Goal: Information Seeking & Learning: Learn about a topic

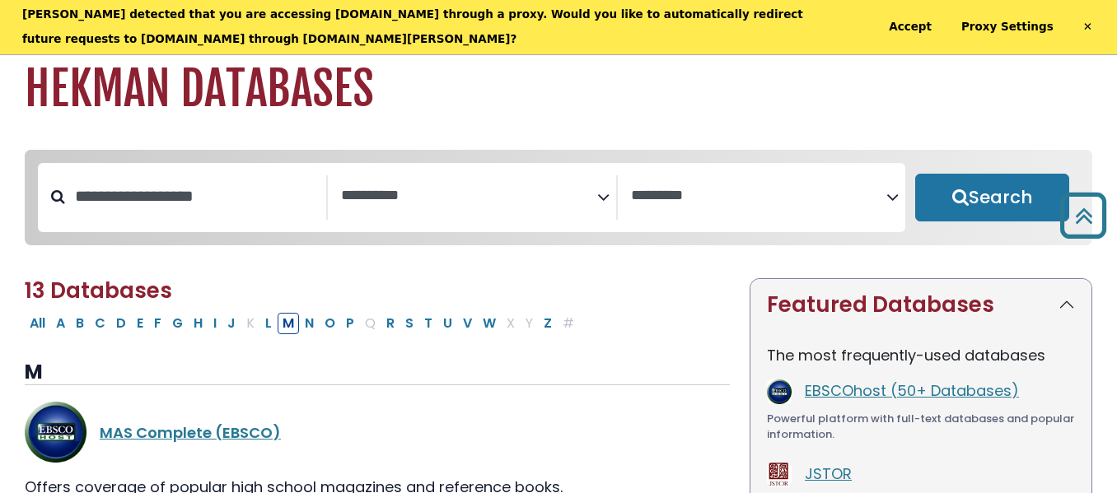
select select "Database Subject Filter"
select select "Database Vendors Filter"
select select "Database Subject Filter"
select select "Database Vendors Filter"
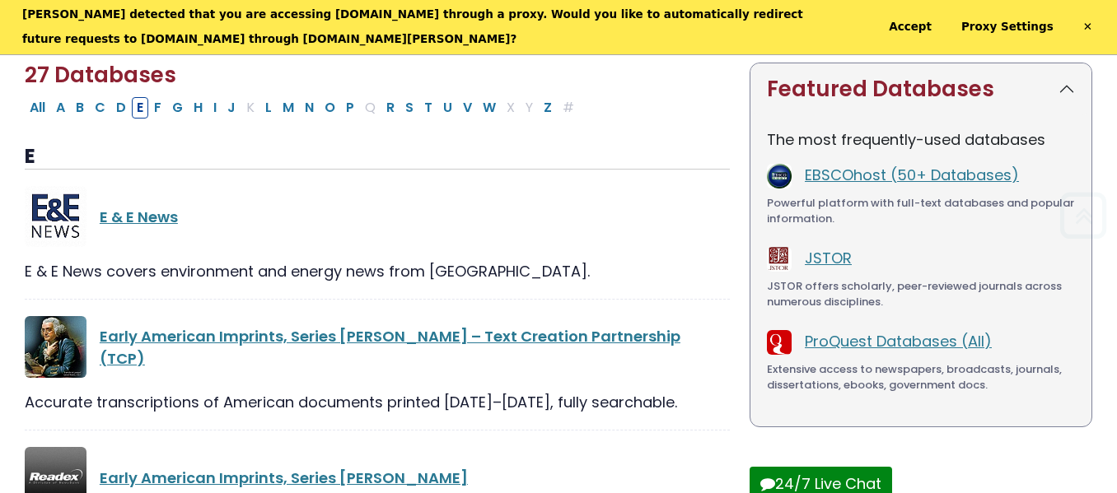
scroll to position [217, 0]
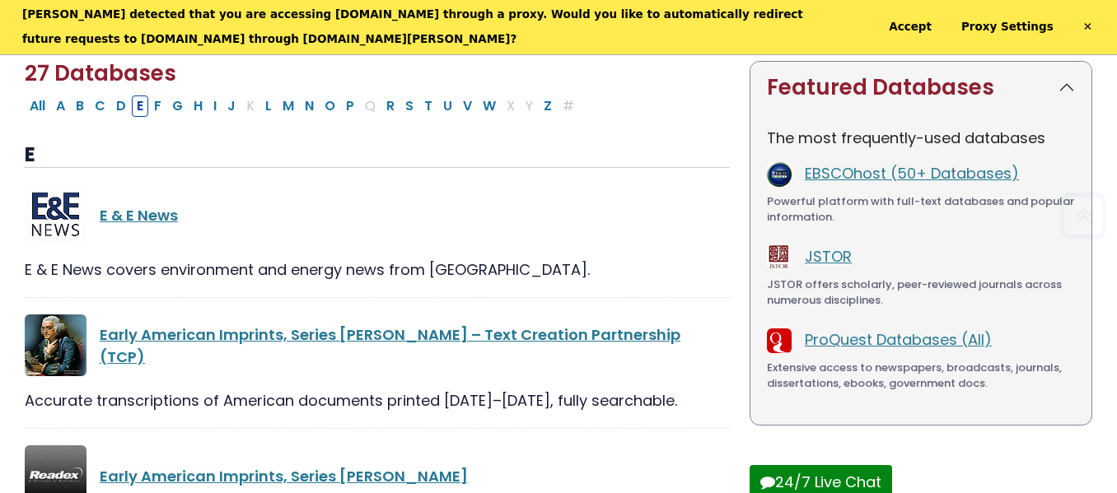
select select "Database Subject Filter"
select select "Database Vendors Filter"
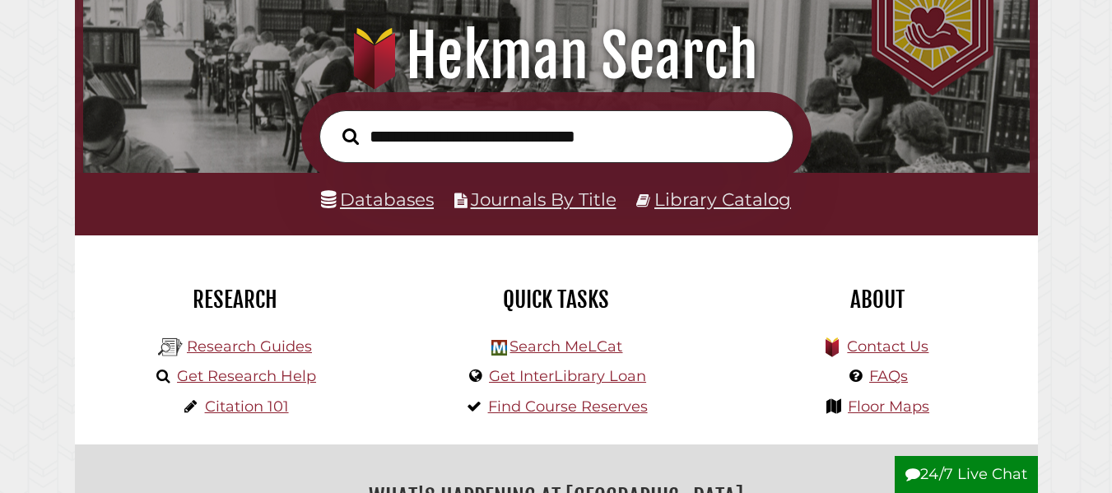
scroll to position [313, 939]
type input "**********"
click at [334, 124] on button "Search" at bounding box center [350, 137] width 33 height 26
